Goal: Task Accomplishment & Management: Complete application form

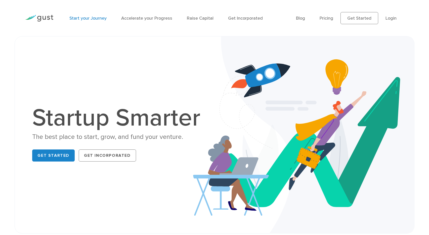
click at [98, 20] on link "Start your Journey" at bounding box center [87, 18] width 37 height 5
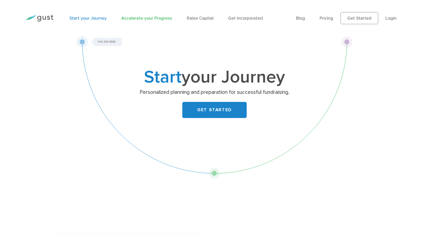
click at [144, 20] on link "Accelerate your Progress" at bounding box center [146, 18] width 51 height 5
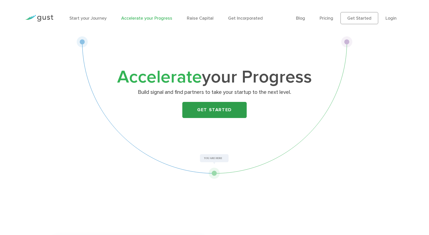
click at [213, 109] on link "Get Started" at bounding box center [214, 110] width 64 height 16
